Goal: Task Accomplishment & Management: Manage account settings

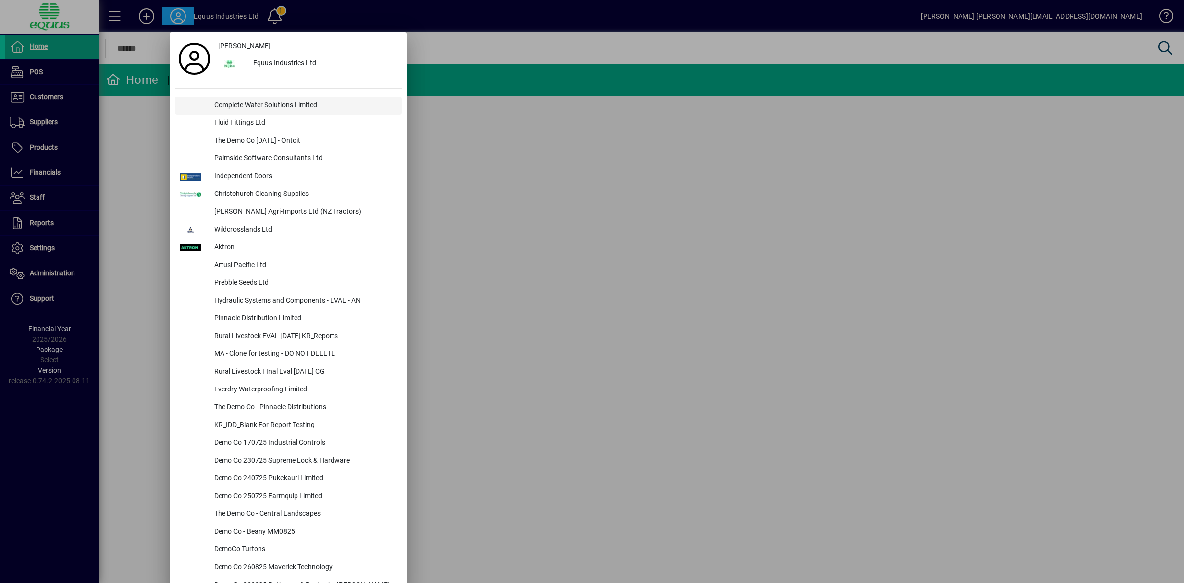
click at [252, 107] on div "Complete Water Solutions Limited" at bounding box center [303, 106] width 195 height 18
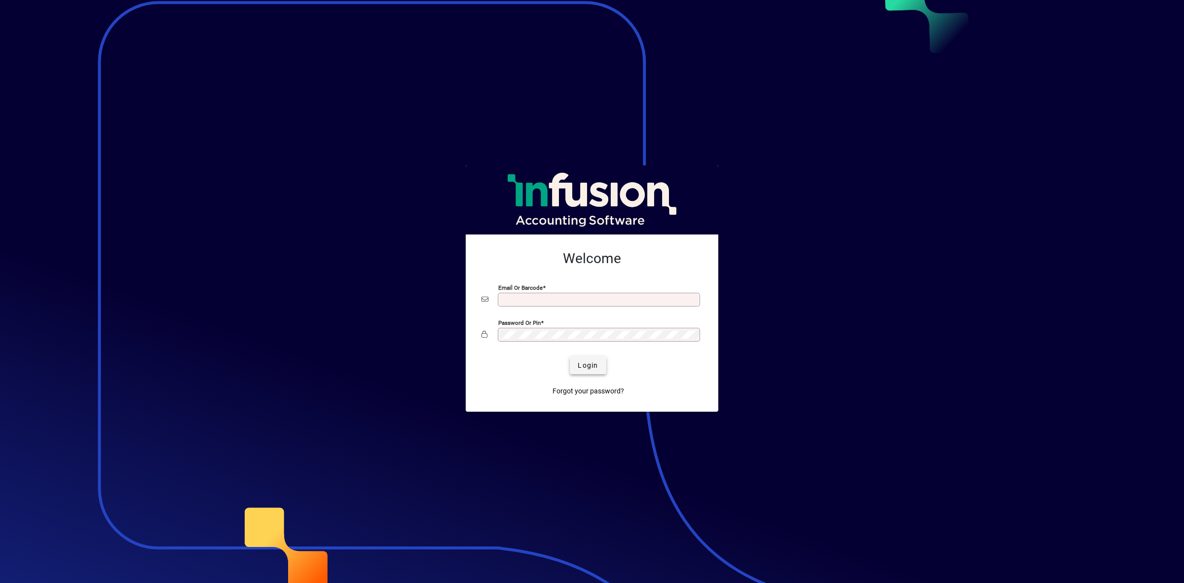
type input "**********"
click at [593, 370] on span "Login" at bounding box center [588, 365] width 20 height 10
